Goal: Register for event/course

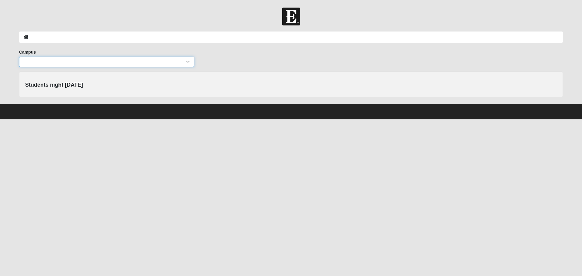
click at [102, 63] on select "Arlington Baymeadows Eleven22 Online [PERSON_NAME][GEOGRAPHIC_DATA] Jesup [GEOG…" at bounding box center [106, 62] width 175 height 10
select select "11"
click at [19, 57] on select "Arlington Baymeadows Eleven22 Online [PERSON_NAME][GEOGRAPHIC_DATA] Jesup [GEOG…" at bounding box center [106, 62] width 175 height 10
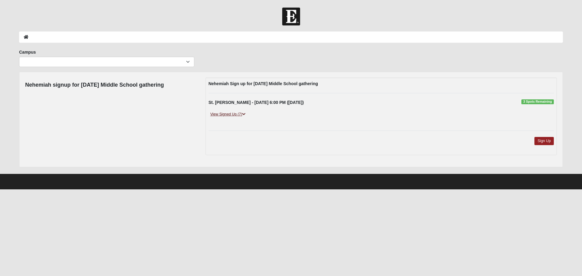
click at [229, 114] on link "View Signed Up (7)" at bounding box center [227, 114] width 39 height 6
